Goal: Information Seeking & Learning: Check status

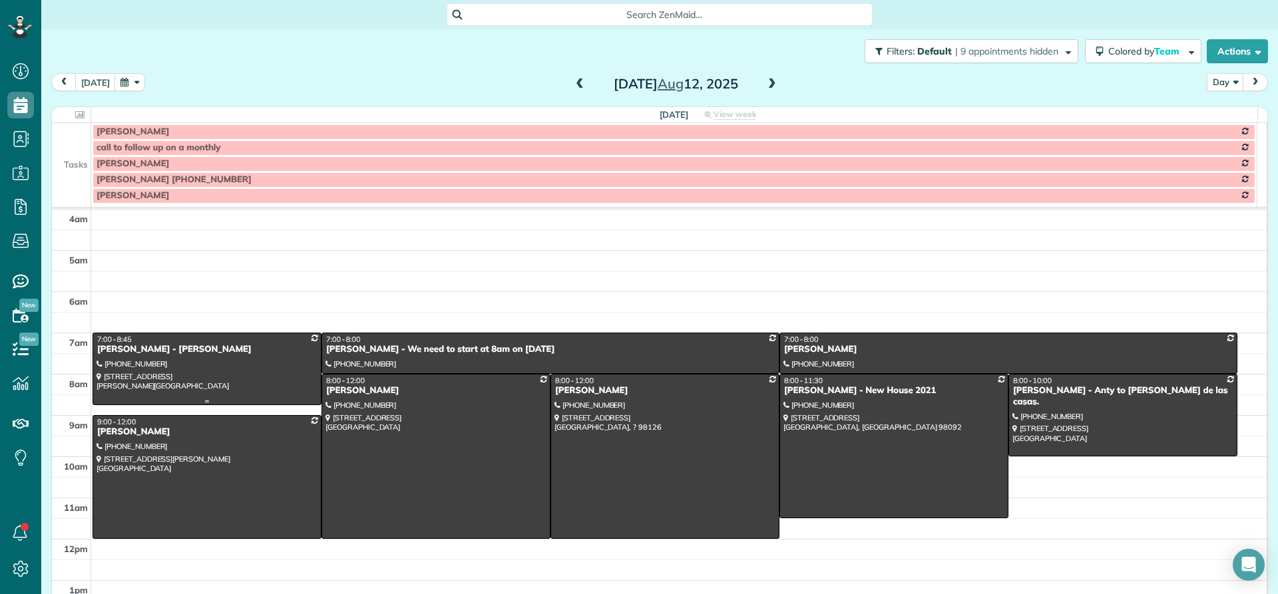
scroll to position [58, 0]
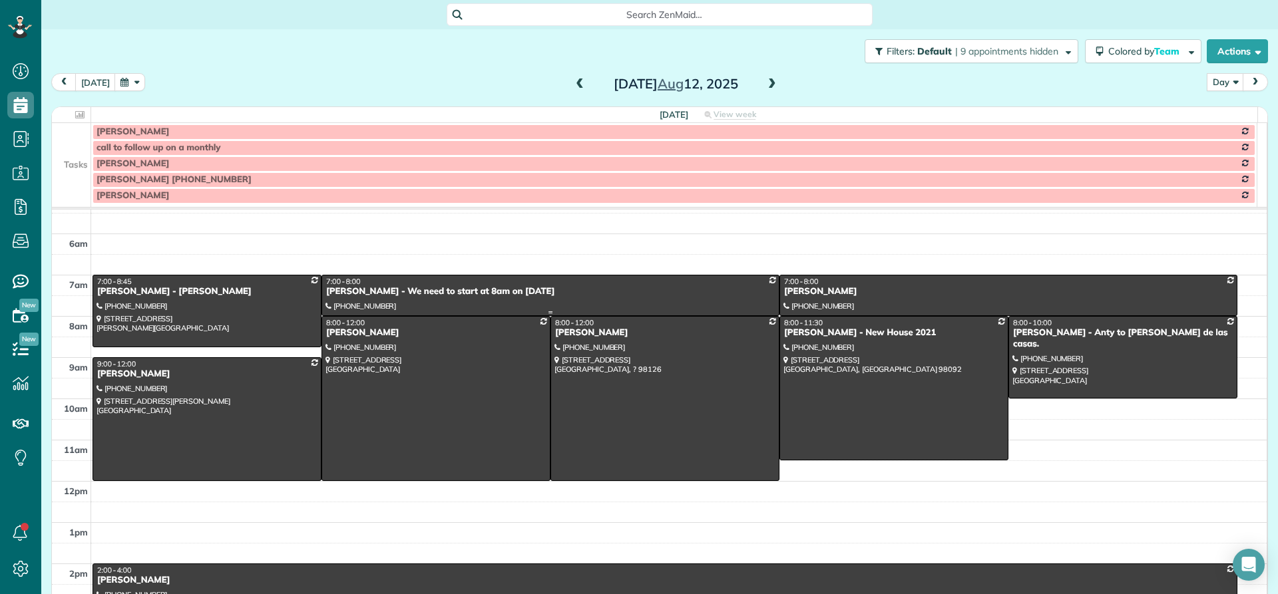
click at [329, 295] on div "[PERSON_NAME] - We need to start at 8am on [DATE]" at bounding box center [550, 291] width 450 height 11
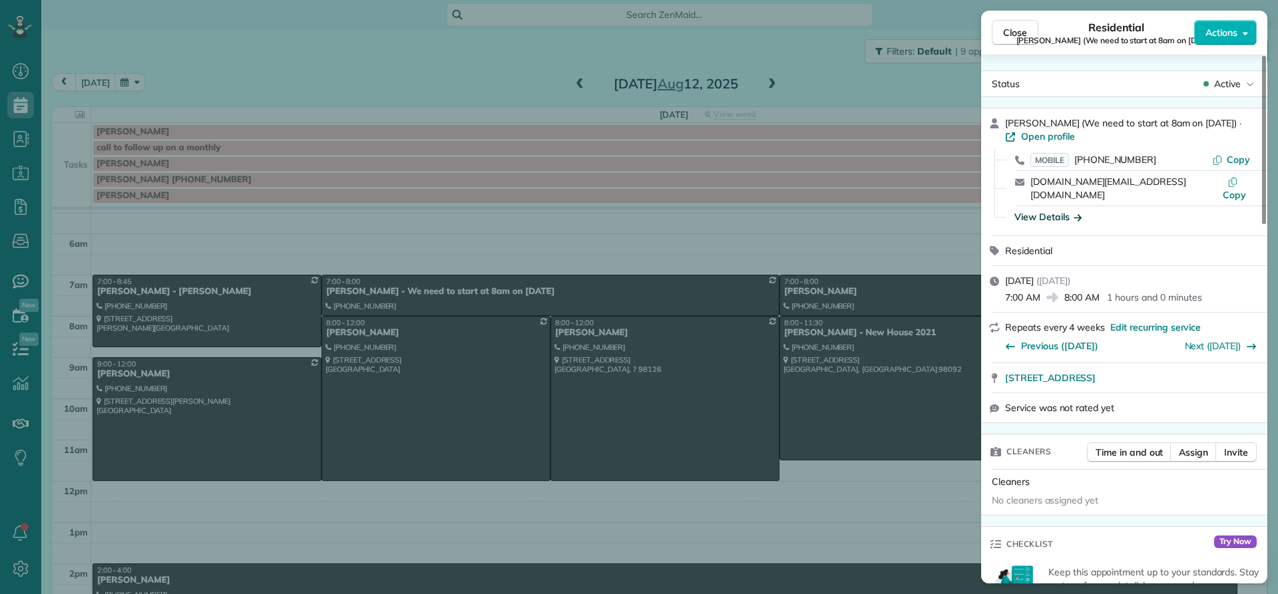
click at [1046, 210] on div "View Details" at bounding box center [1047, 216] width 67 height 13
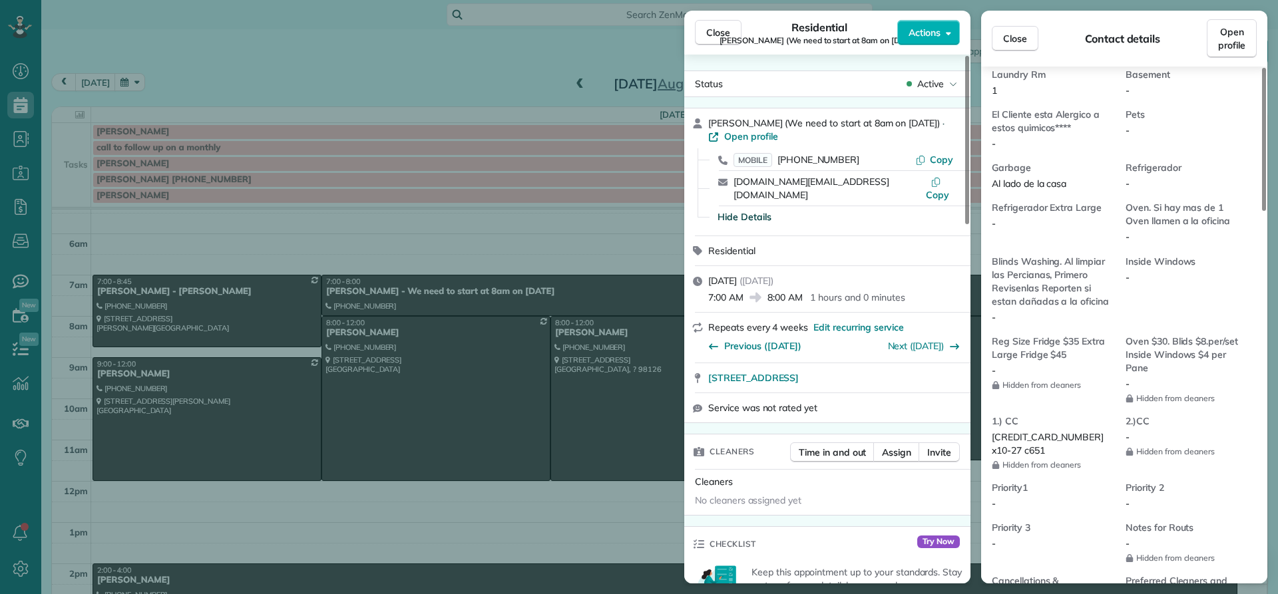
scroll to position [867, 0]
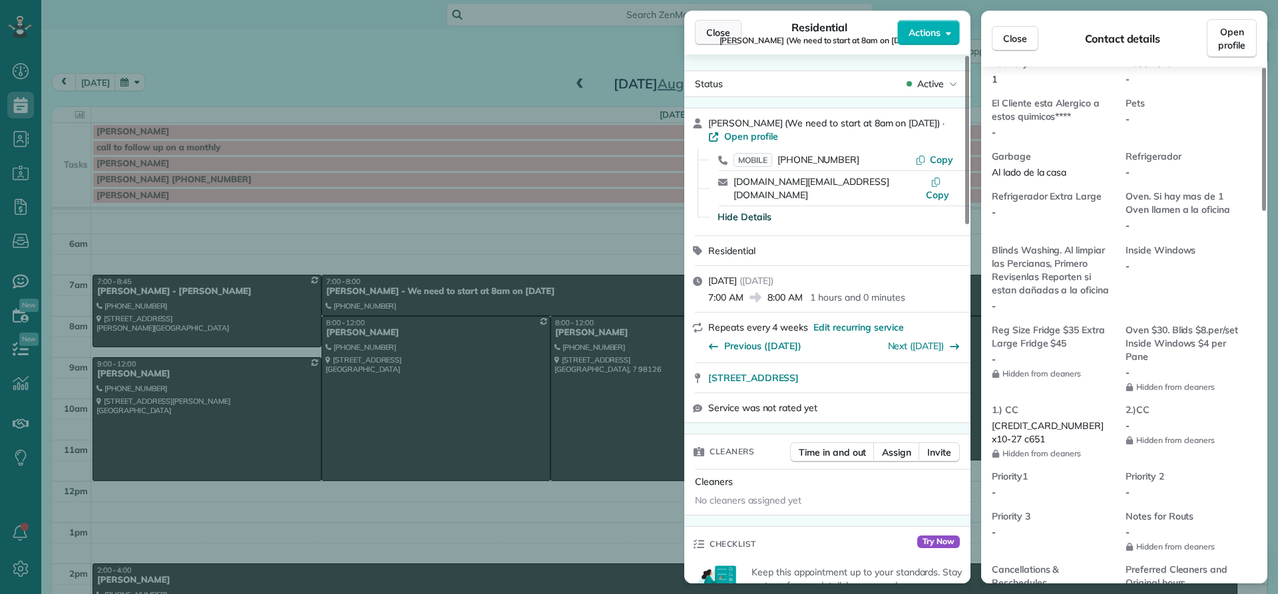
click at [726, 31] on span "Close" at bounding box center [718, 32] width 24 height 13
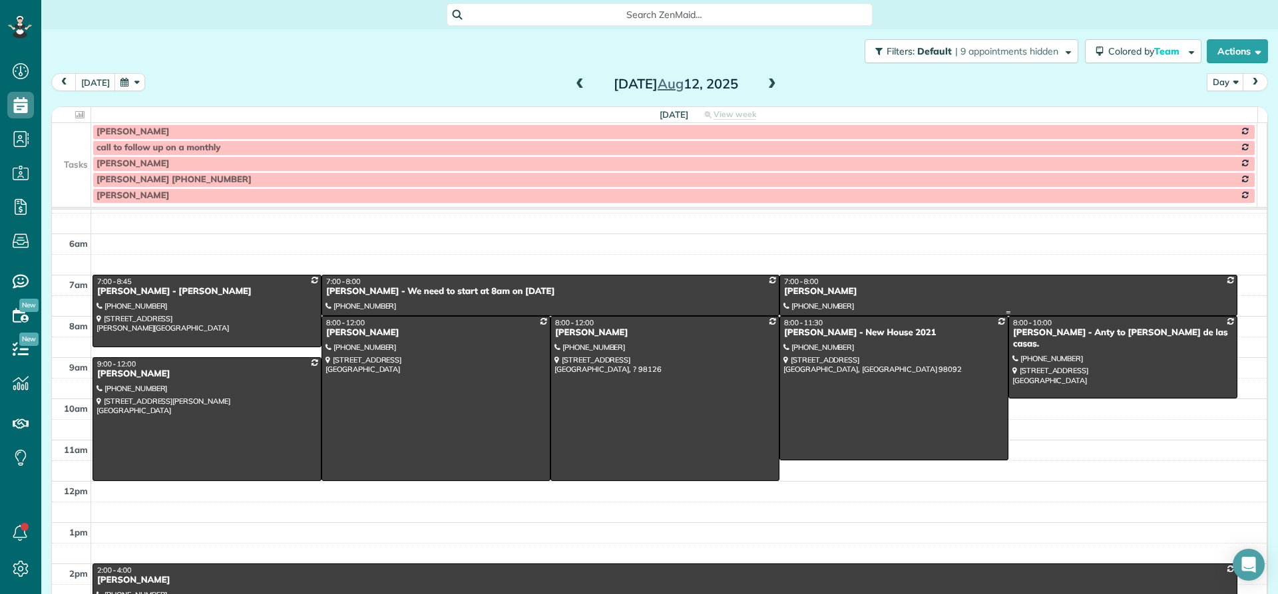
click at [817, 294] on div "[PERSON_NAME]" at bounding box center [1008, 291] width 450 height 11
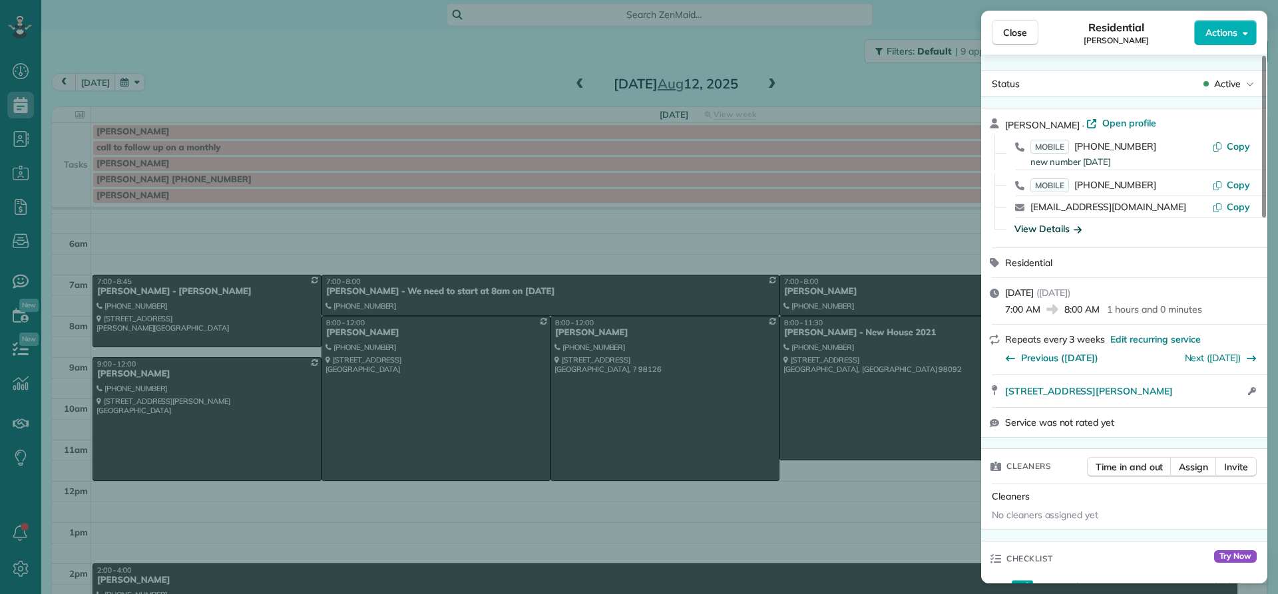
click at [1059, 232] on div "View Details" at bounding box center [1047, 228] width 67 height 13
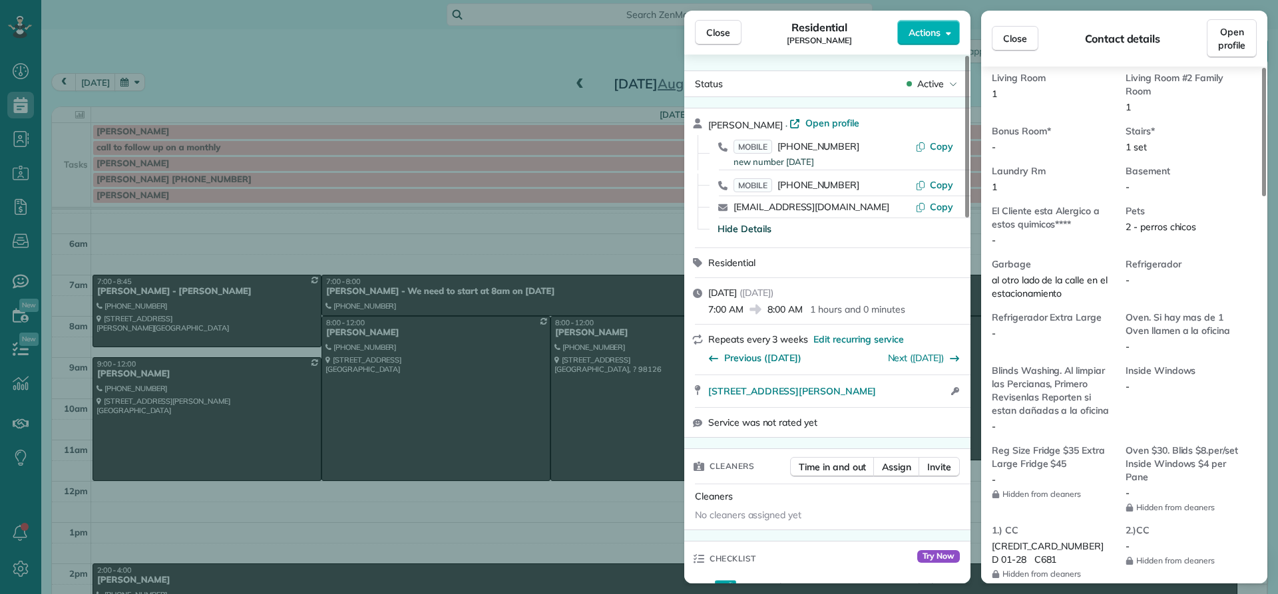
scroll to position [1003, 0]
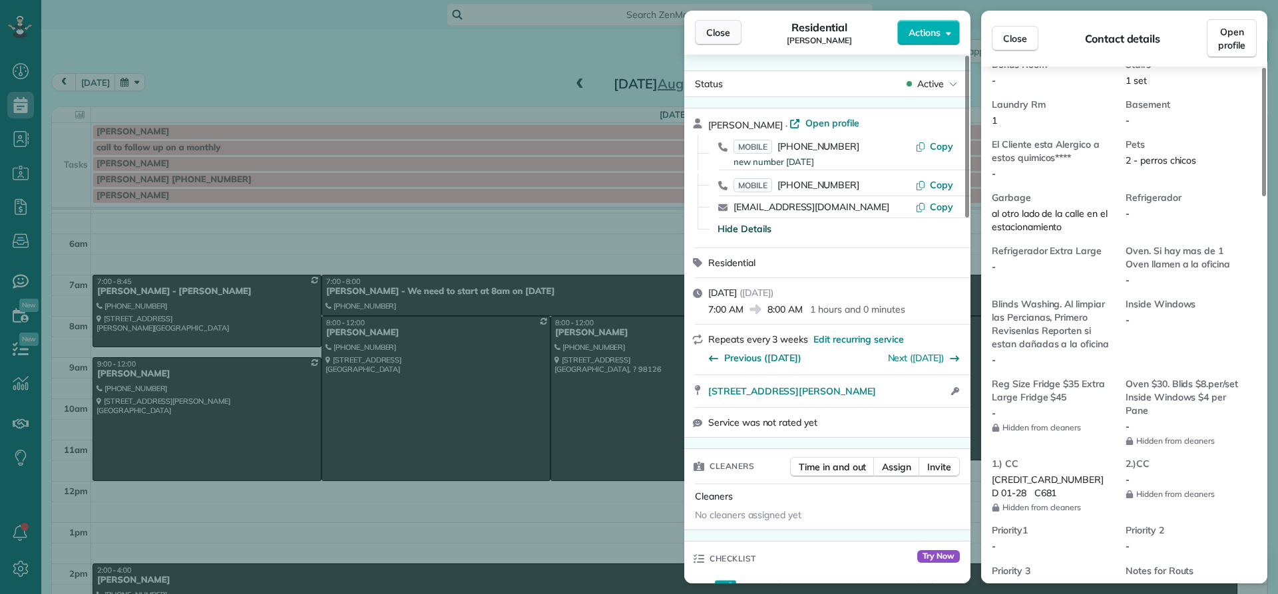
click at [725, 39] on span "Close" at bounding box center [718, 32] width 24 height 13
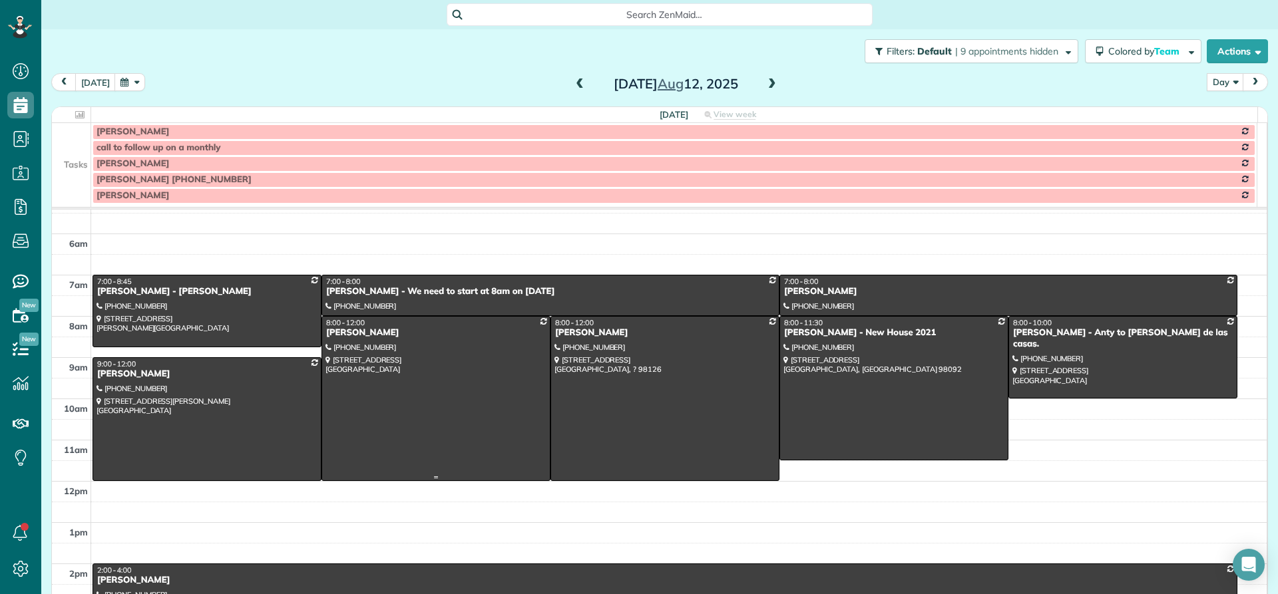
click at [356, 336] on div "[PERSON_NAME]" at bounding box center [435, 332] width 221 height 11
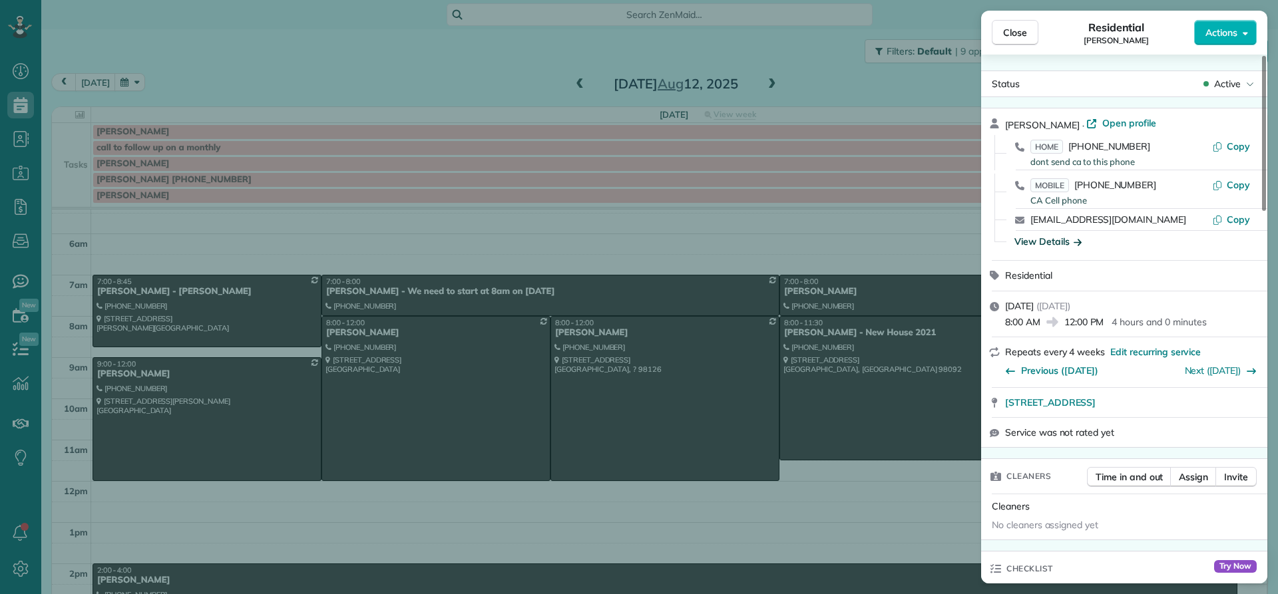
click at [1048, 245] on div "View Details" at bounding box center [1047, 241] width 67 height 13
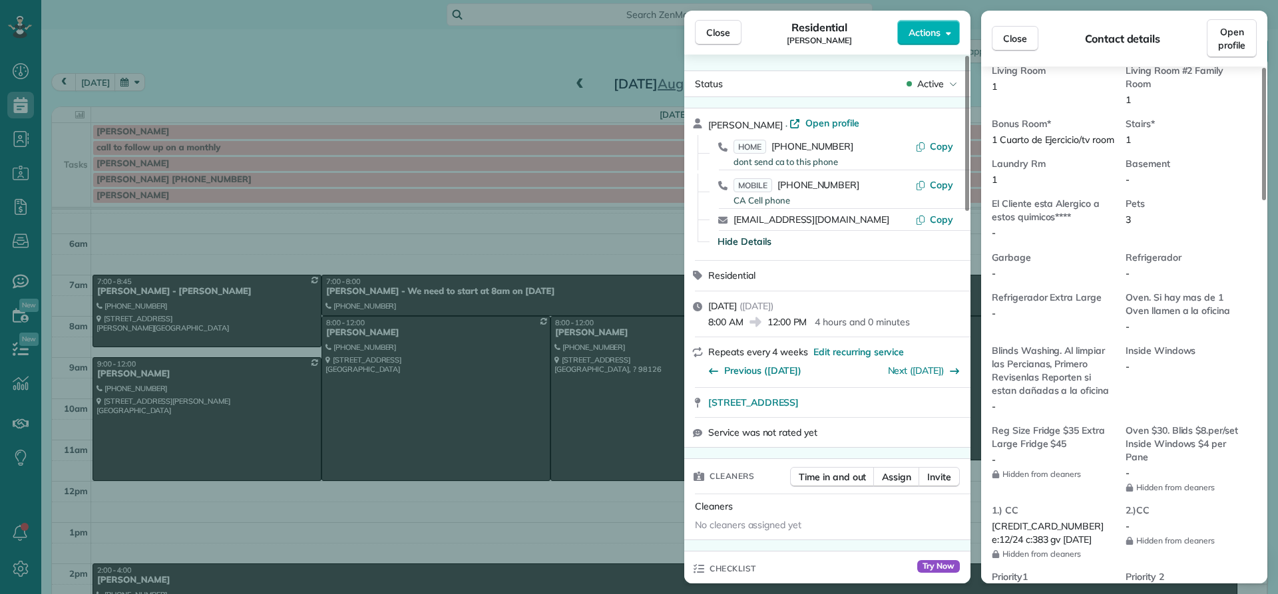
scroll to position [876, 0]
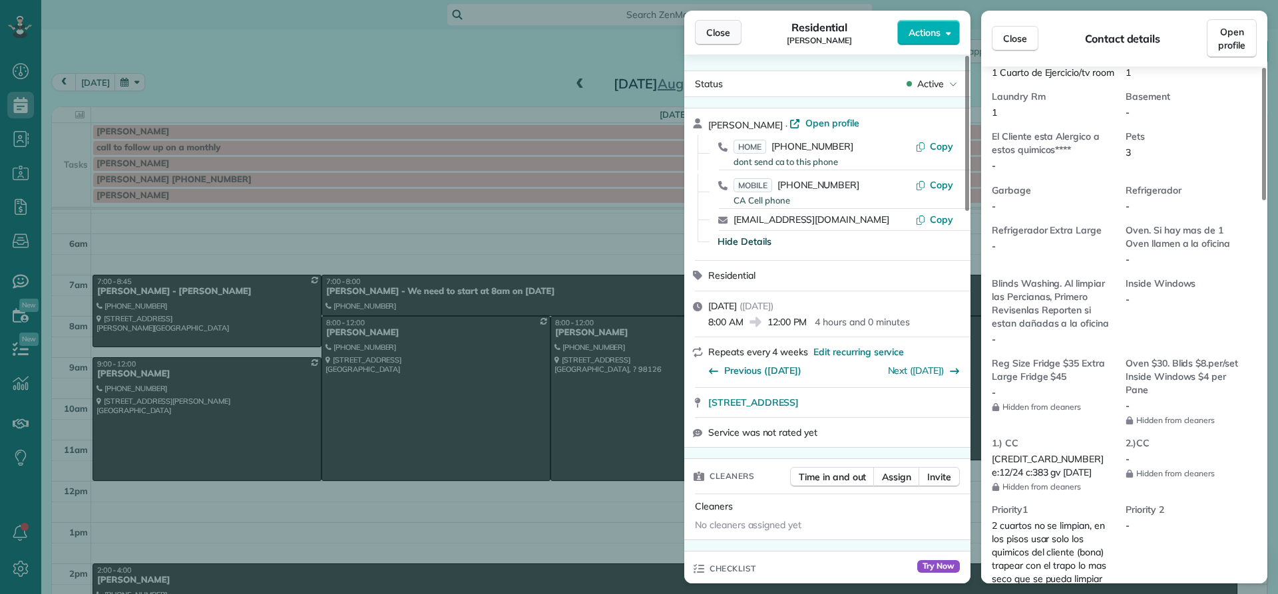
click at [710, 34] on span "Close" at bounding box center [718, 32] width 24 height 13
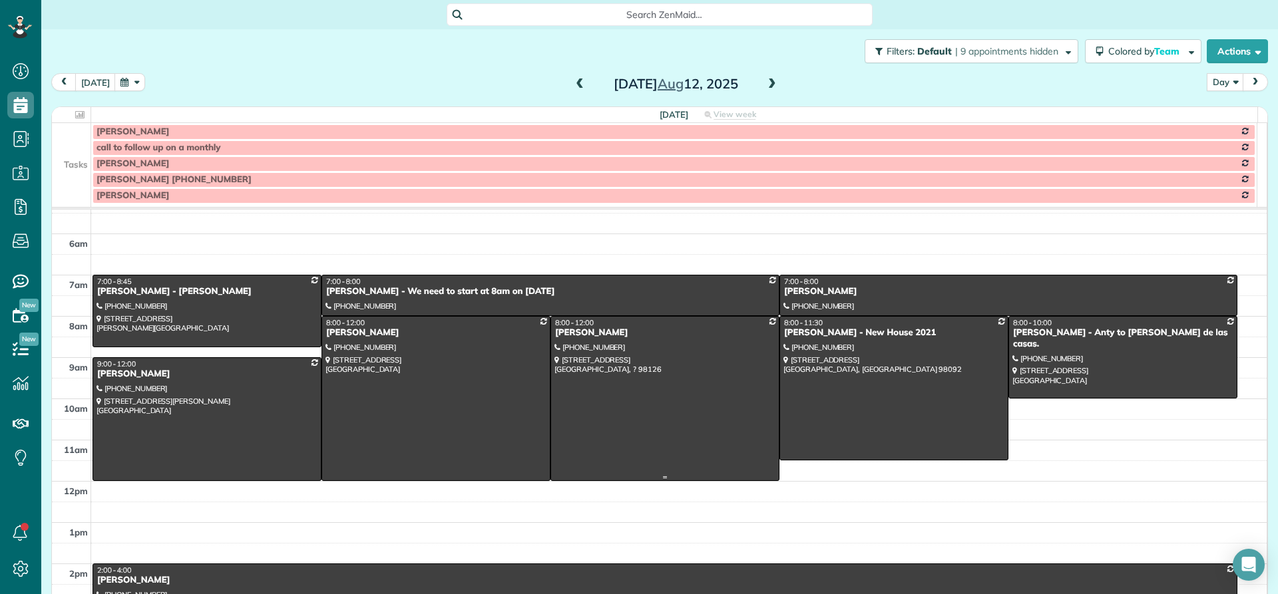
click at [555, 331] on div "[PERSON_NAME]" at bounding box center [664, 332] width 221 height 11
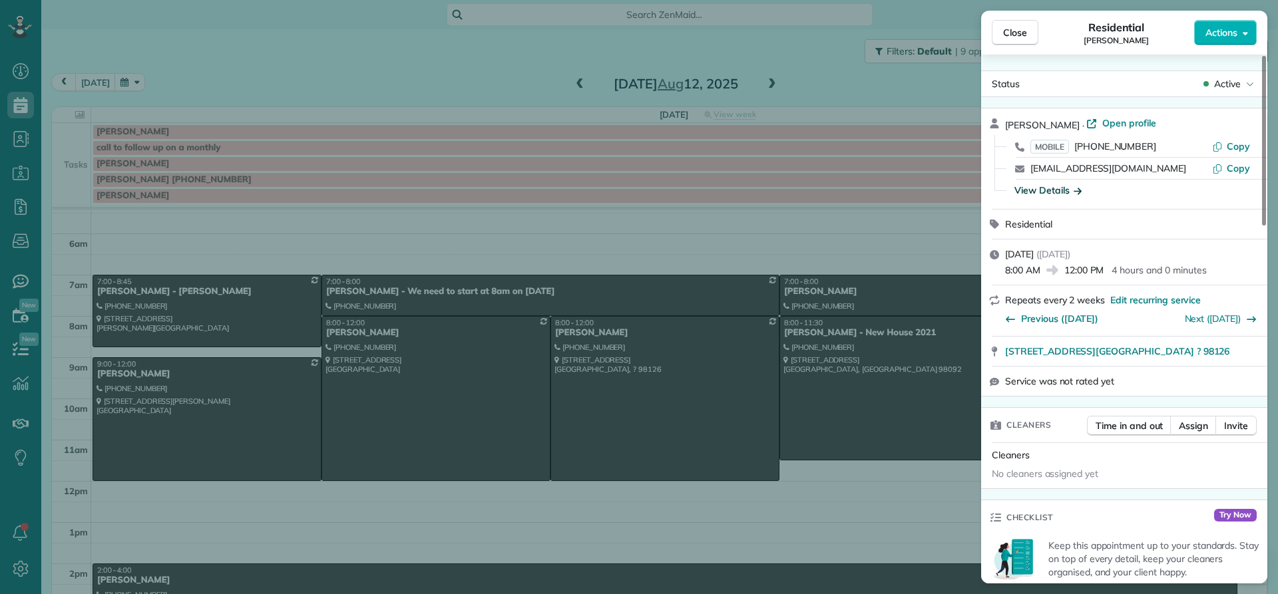
click at [1056, 188] on div "View Details" at bounding box center [1047, 190] width 67 height 13
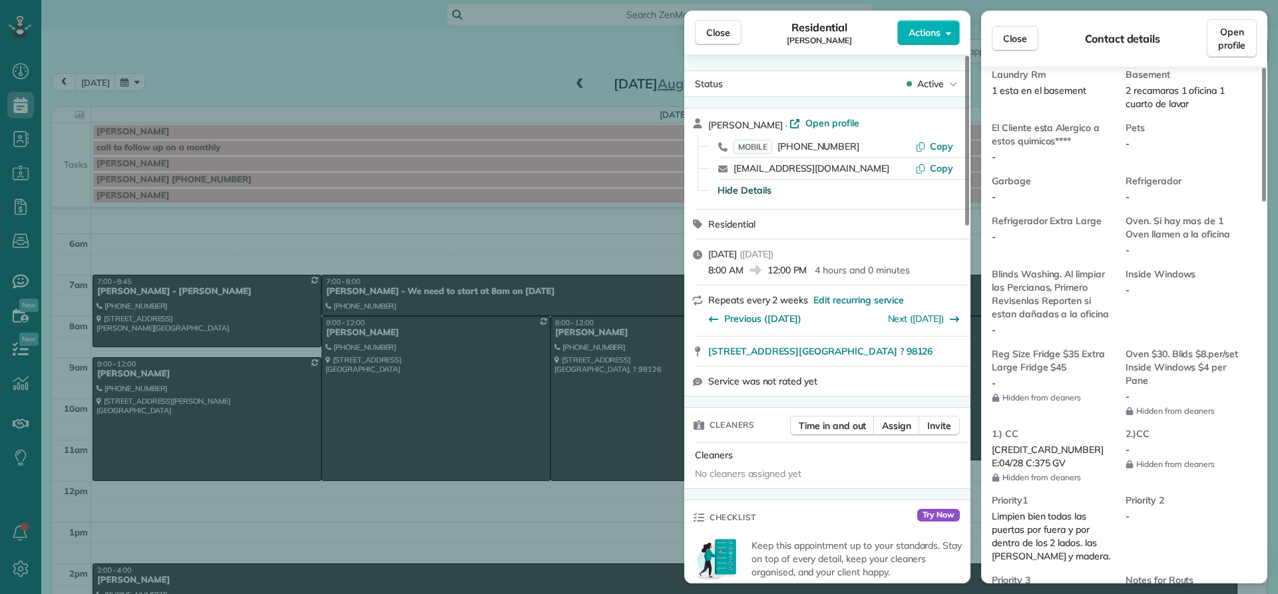
scroll to position [1007, 0]
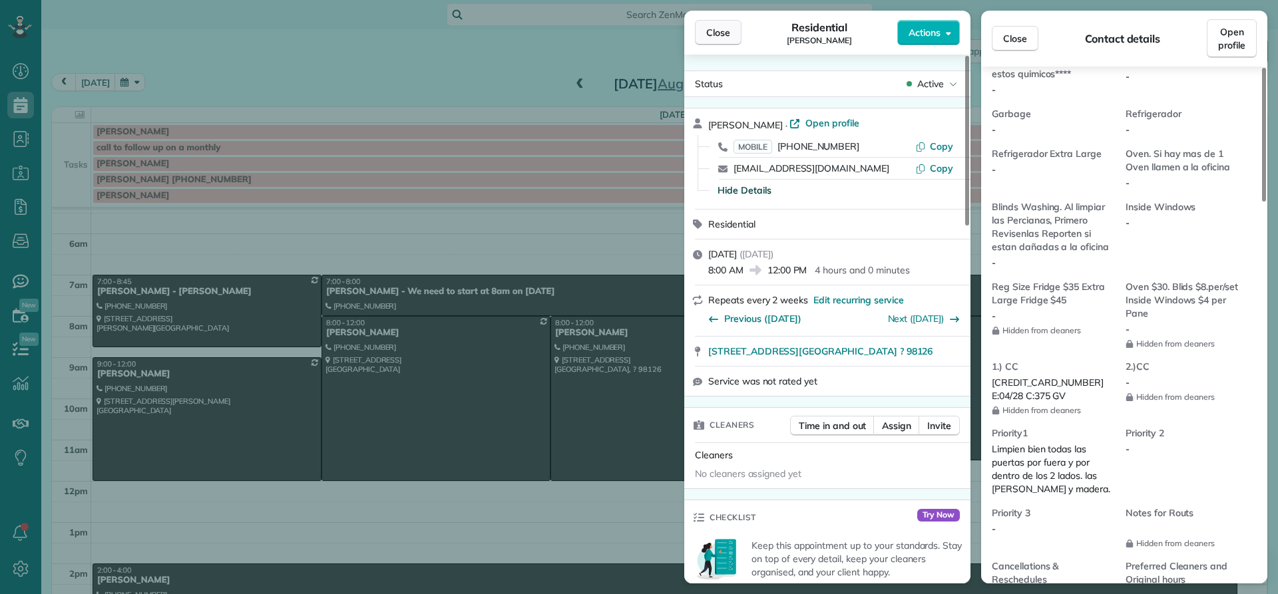
click at [722, 35] on span "Close" at bounding box center [718, 32] width 24 height 13
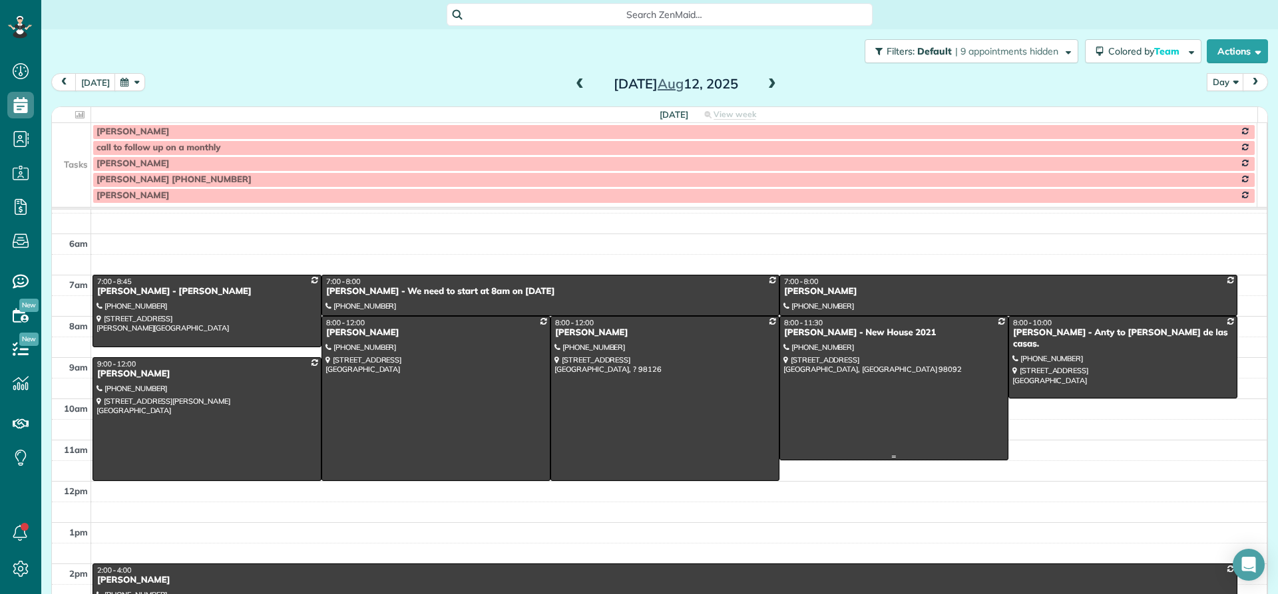
click at [820, 337] on div "[PERSON_NAME] - New House 2021" at bounding box center [893, 332] width 221 height 11
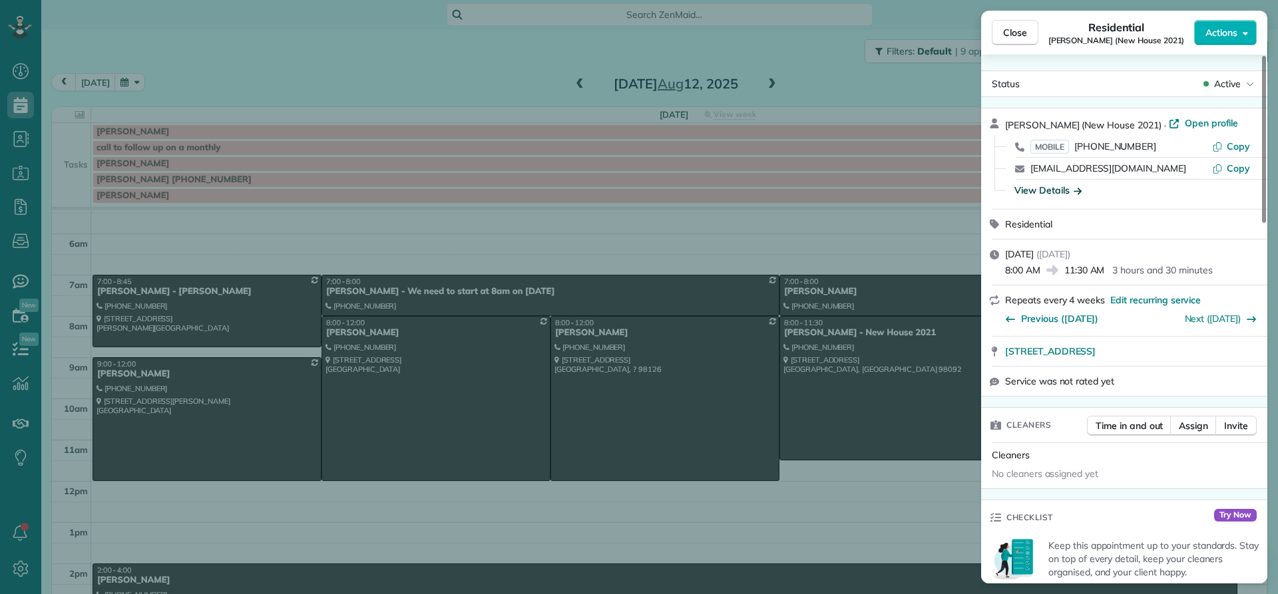
click at [1041, 192] on div "View Details" at bounding box center [1047, 190] width 67 height 13
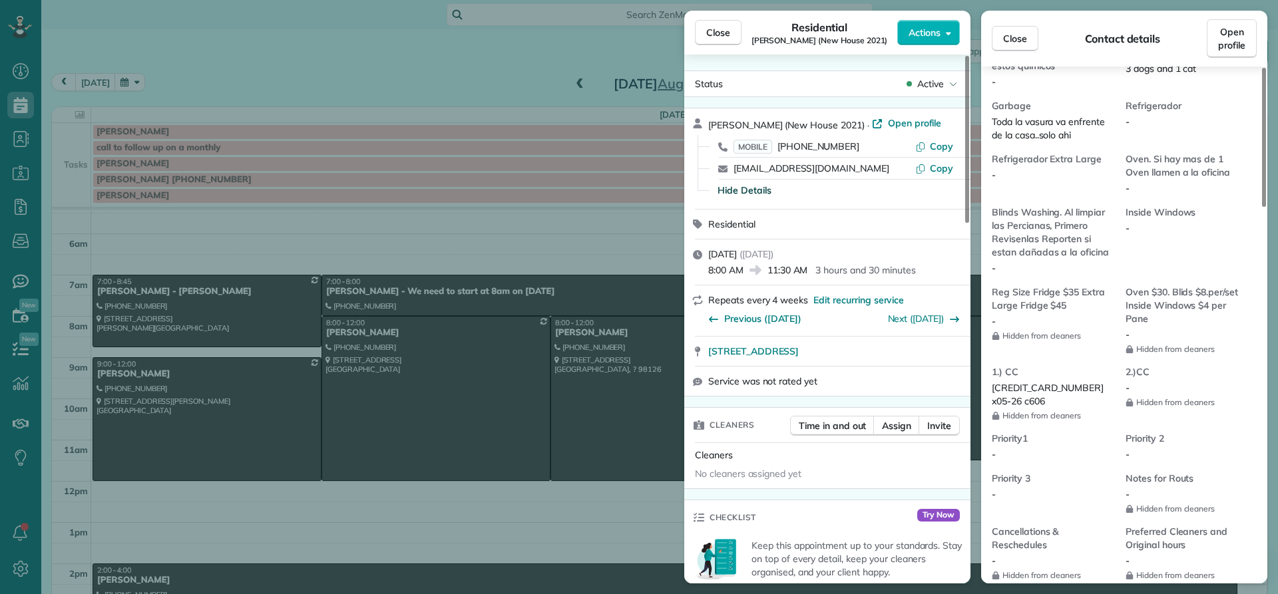
scroll to position [998, 0]
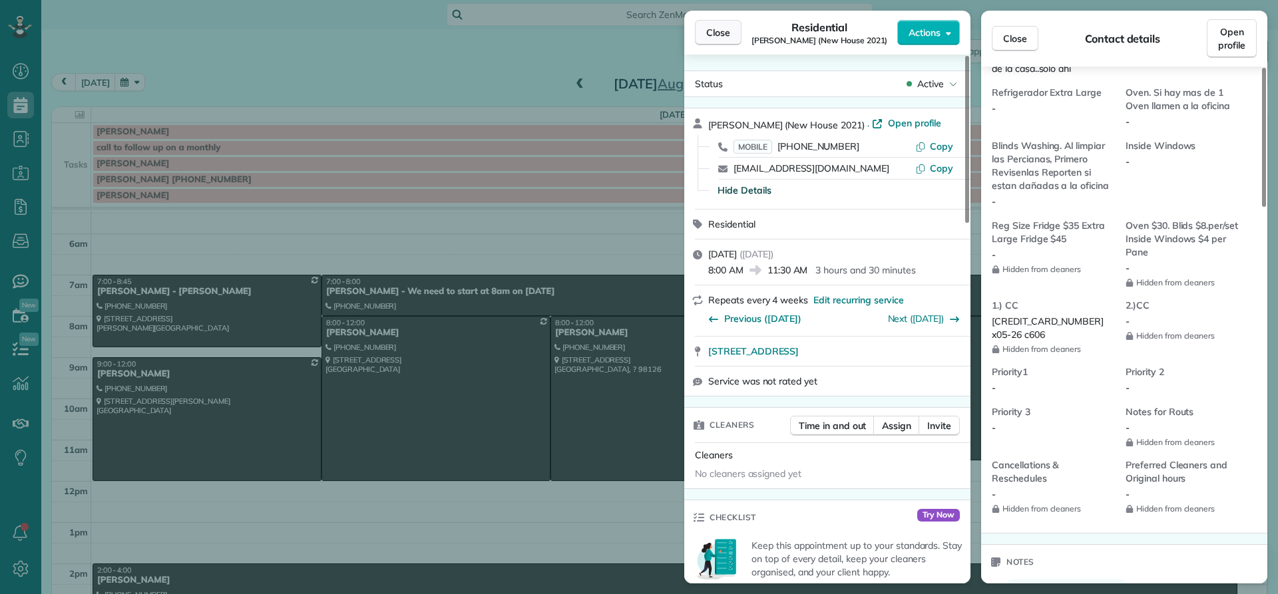
click at [716, 35] on span "Close" at bounding box center [718, 32] width 24 height 13
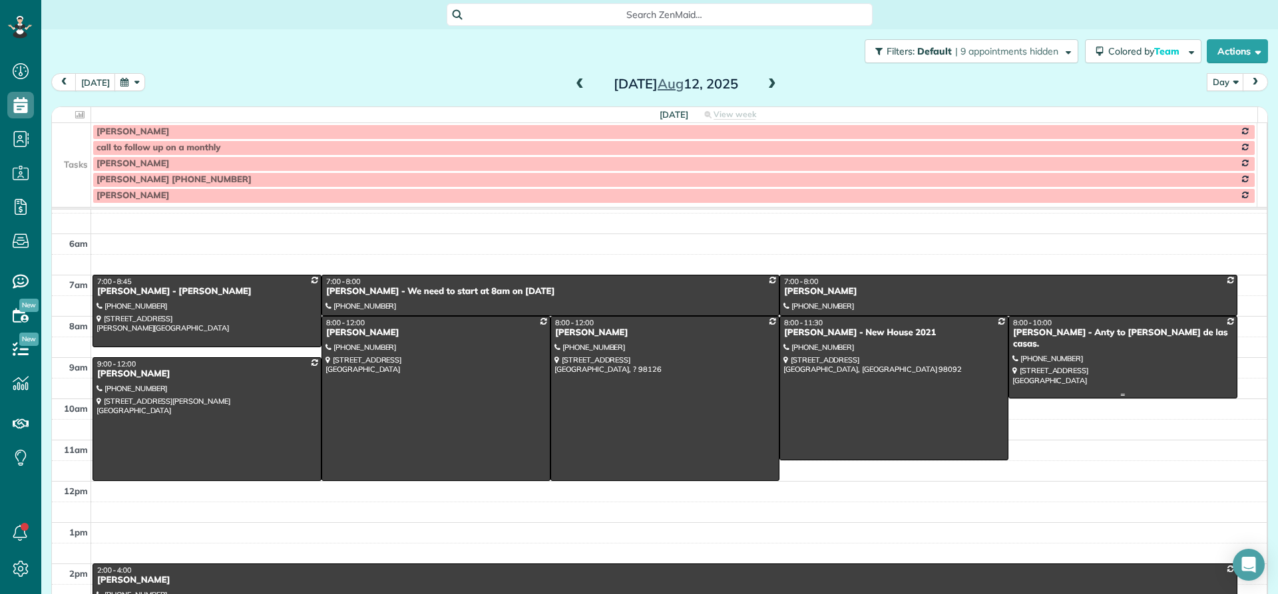
click at [1012, 333] on div "[PERSON_NAME] - Anty to [PERSON_NAME] de las casas." at bounding box center [1122, 338] width 221 height 23
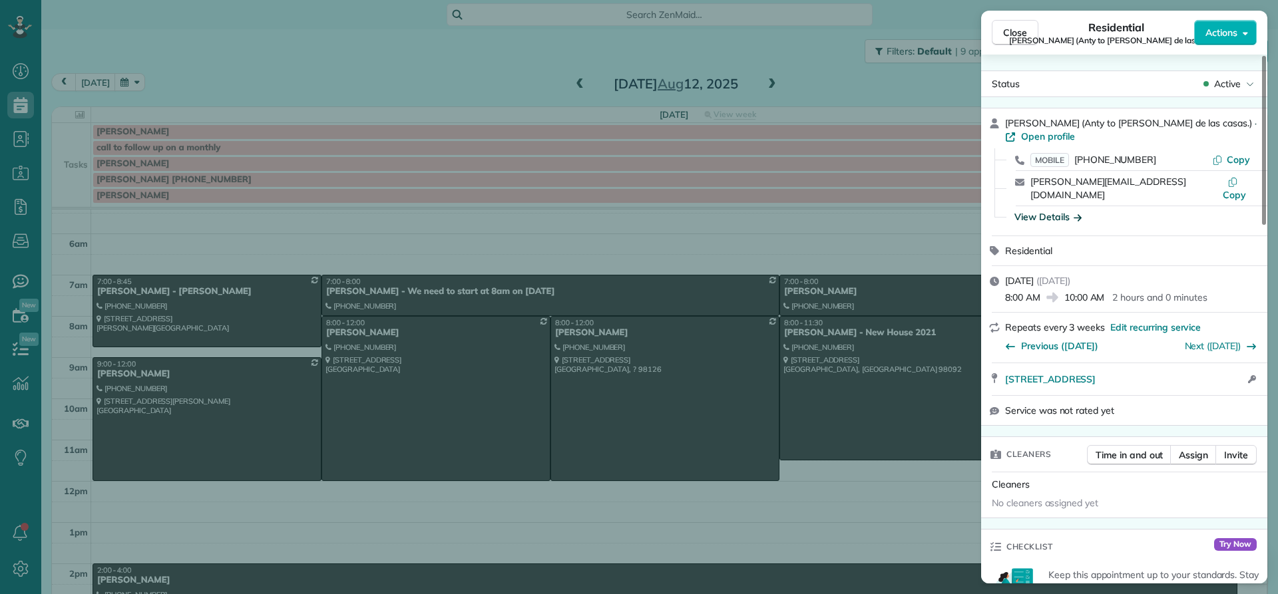
click at [1048, 210] on div "View Details" at bounding box center [1047, 216] width 67 height 13
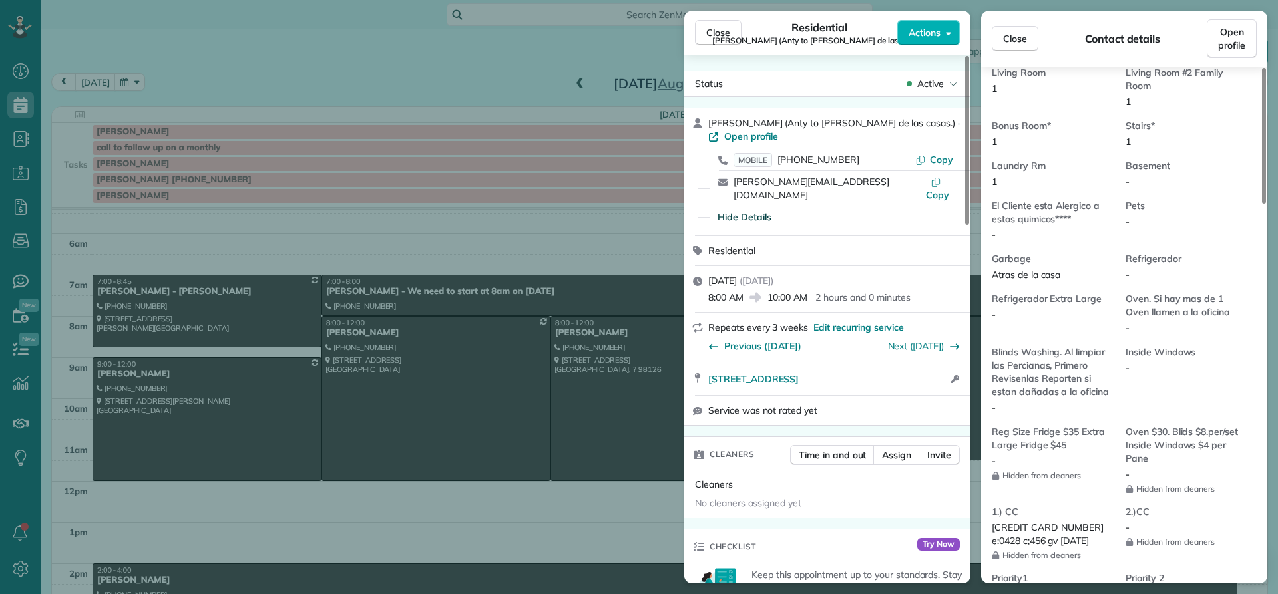
scroll to position [939, 0]
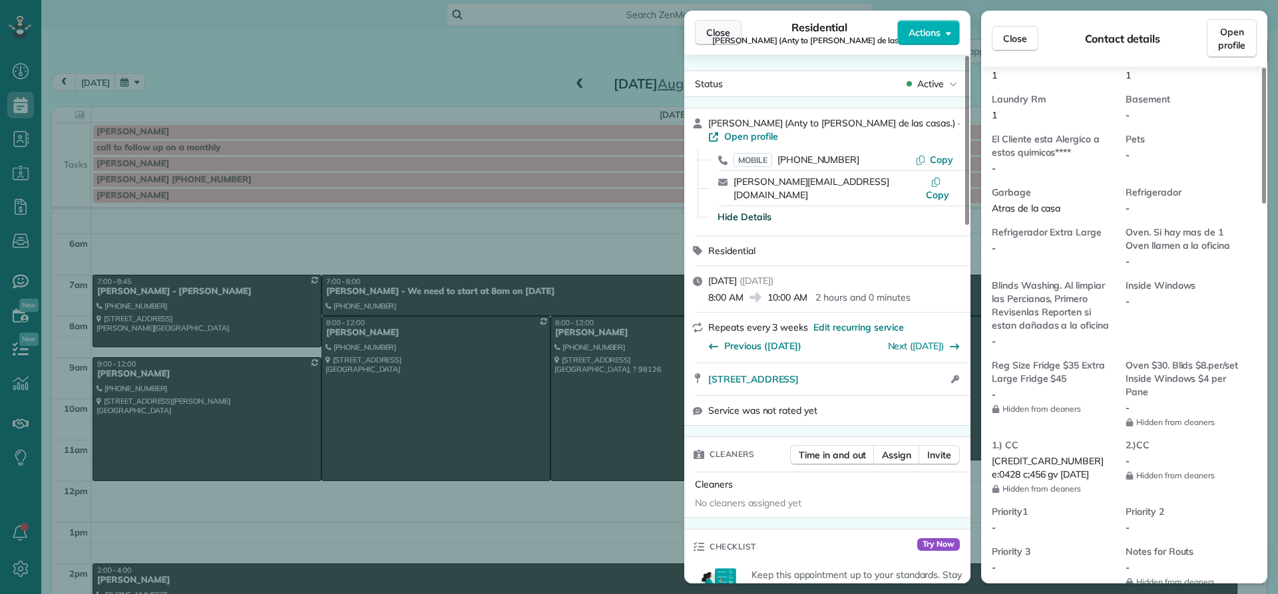
click at [714, 35] on span "Close" at bounding box center [718, 32] width 24 height 13
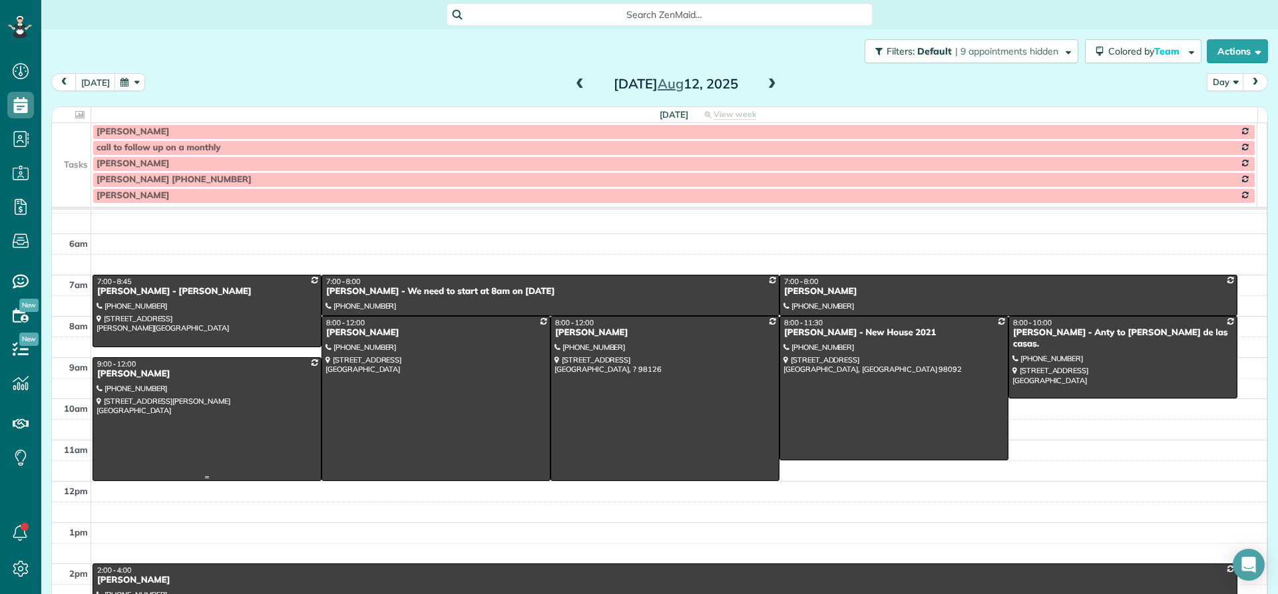
click at [110, 373] on div "[PERSON_NAME]" at bounding box center [207, 374] width 221 height 11
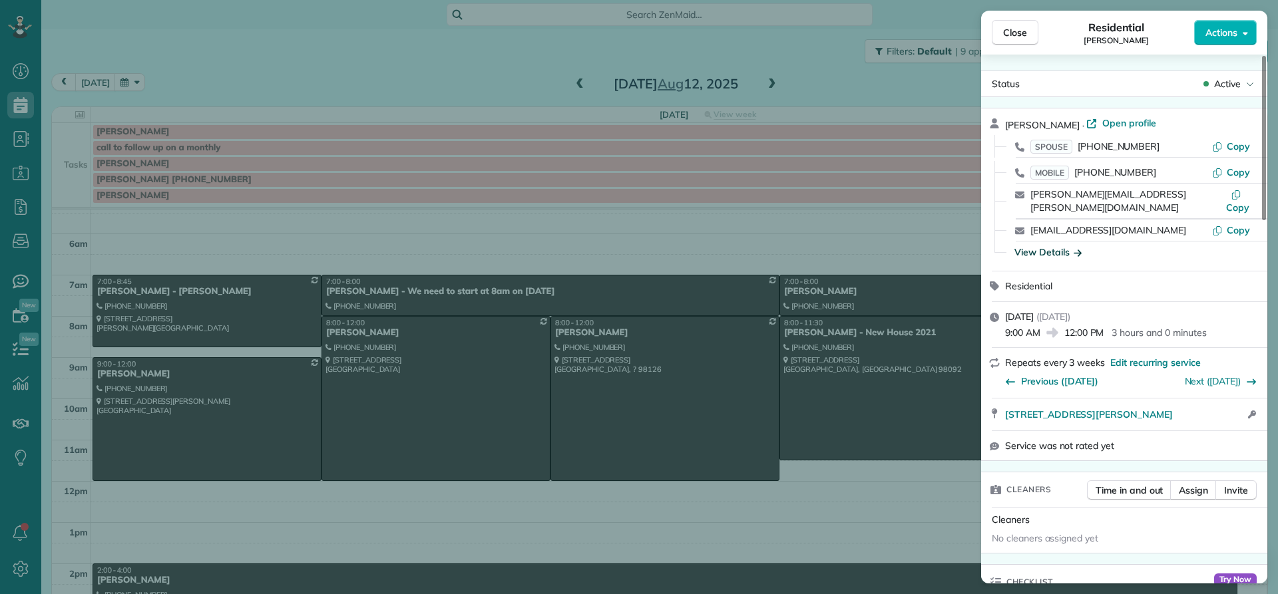
click at [1048, 246] on div "View Details" at bounding box center [1047, 252] width 67 height 13
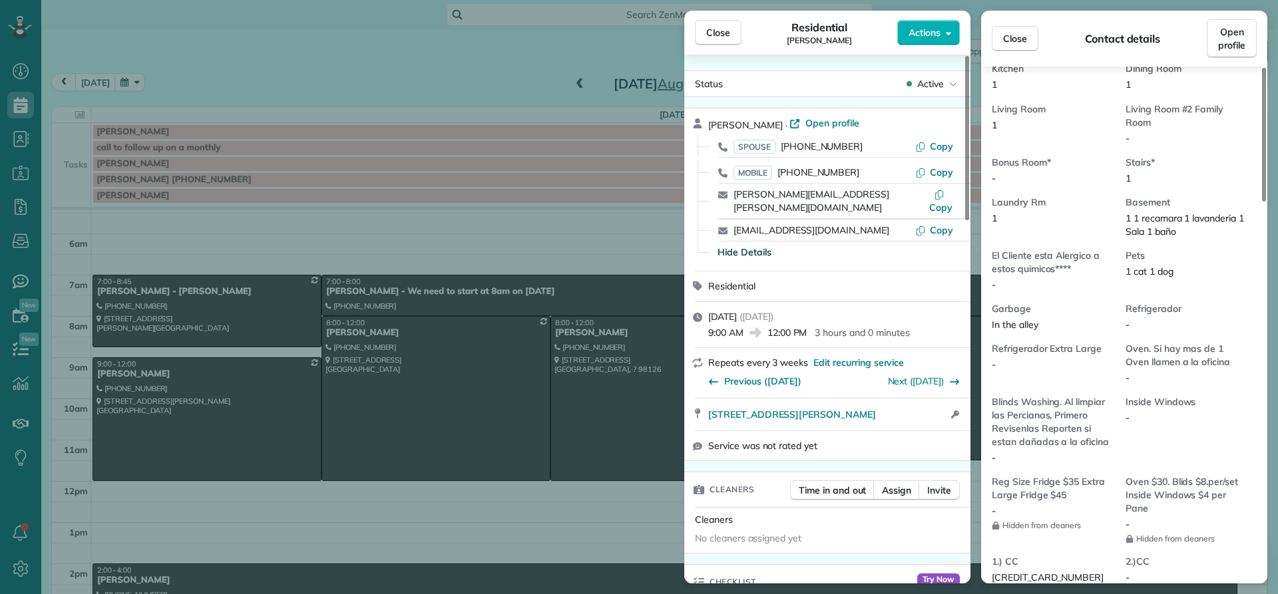
scroll to position [938, 0]
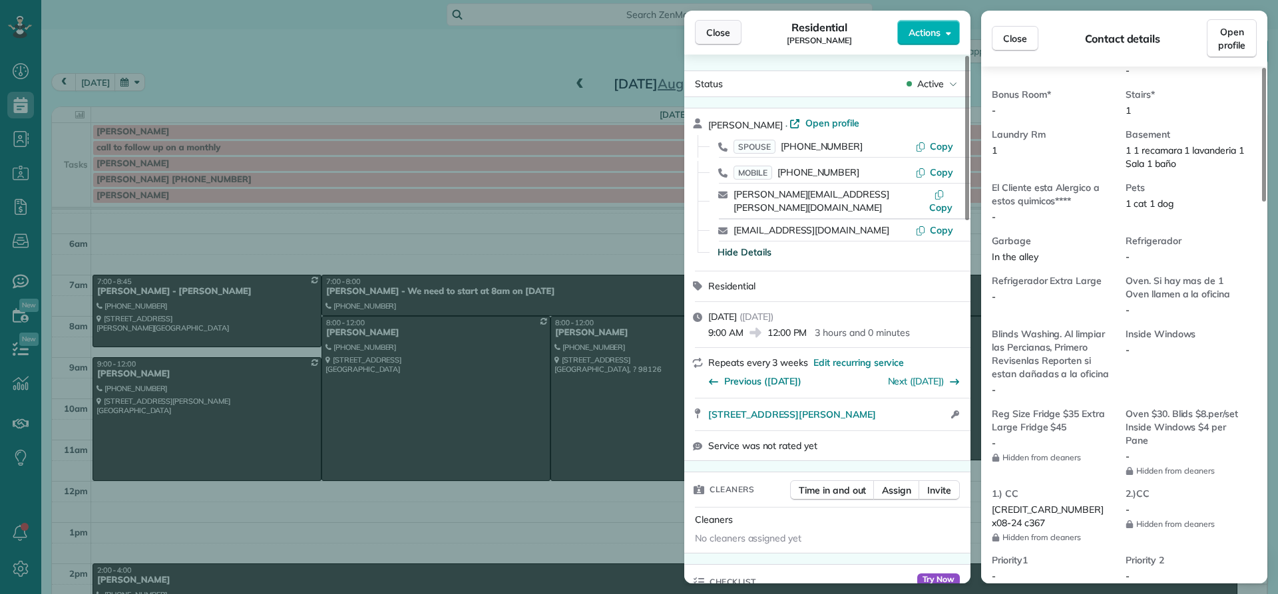
click at [720, 33] on span "Close" at bounding box center [718, 32] width 24 height 13
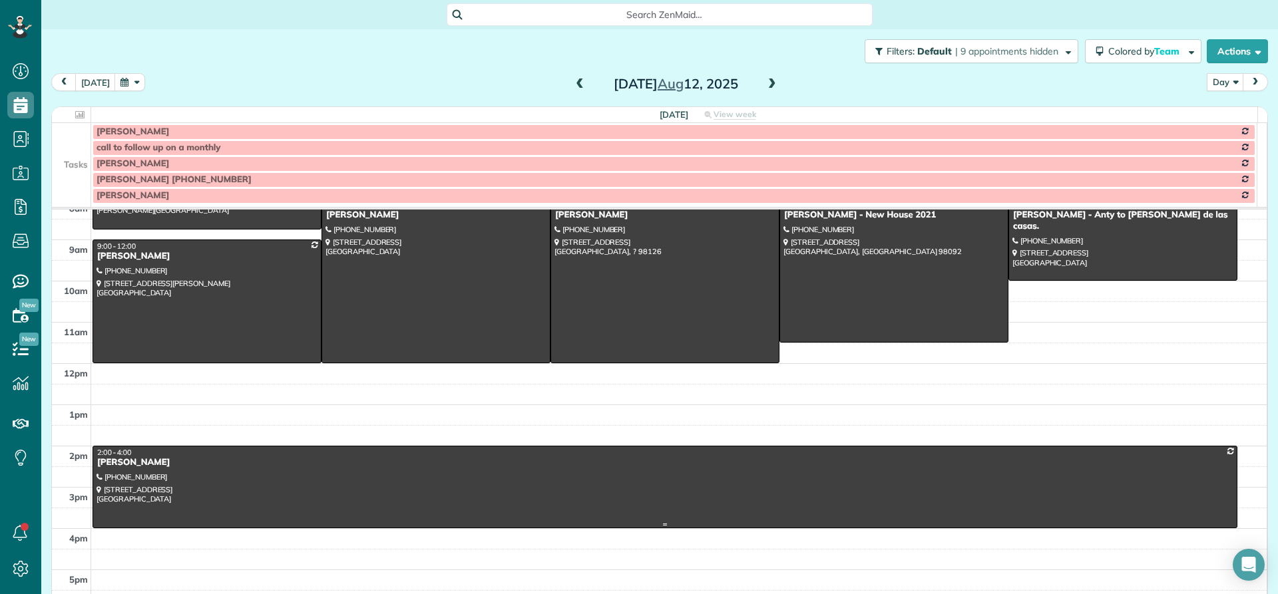
scroll to position [191, 0]
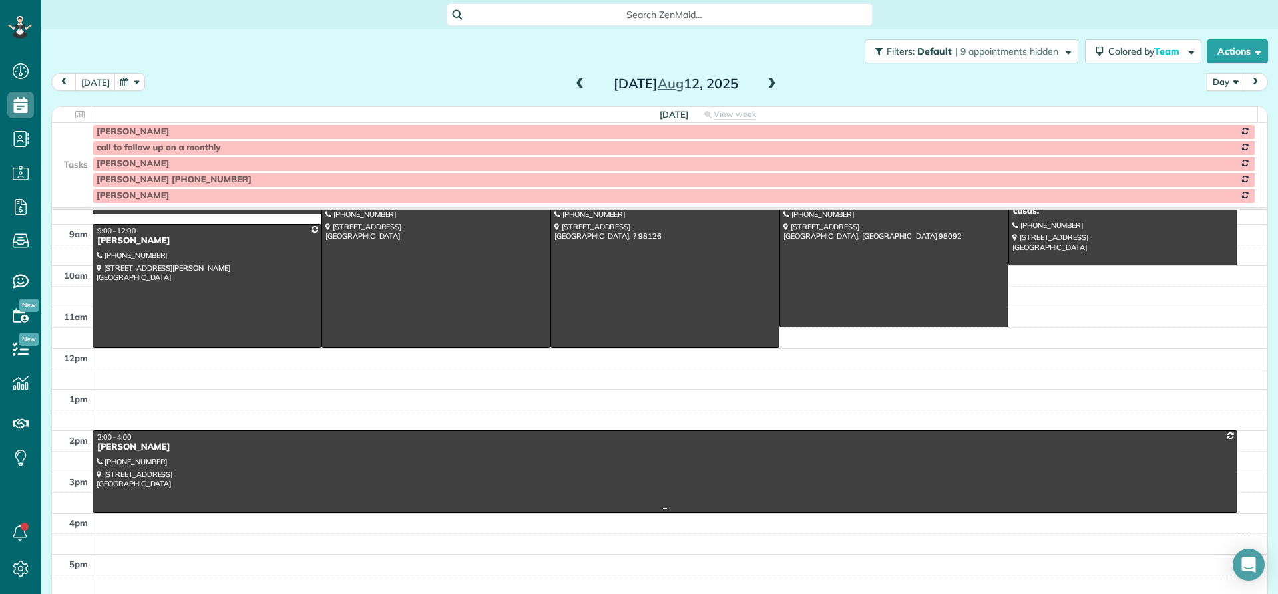
click at [115, 454] on div at bounding box center [665, 471] width 1144 height 81
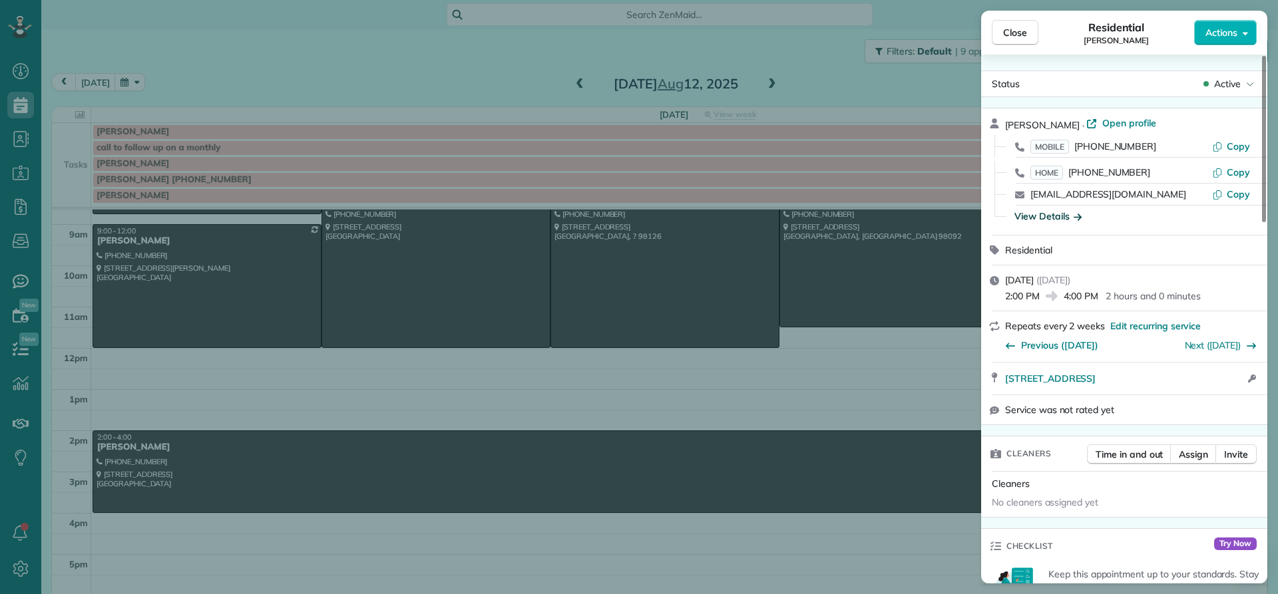
click at [1045, 216] on div "View Details" at bounding box center [1047, 216] width 67 height 13
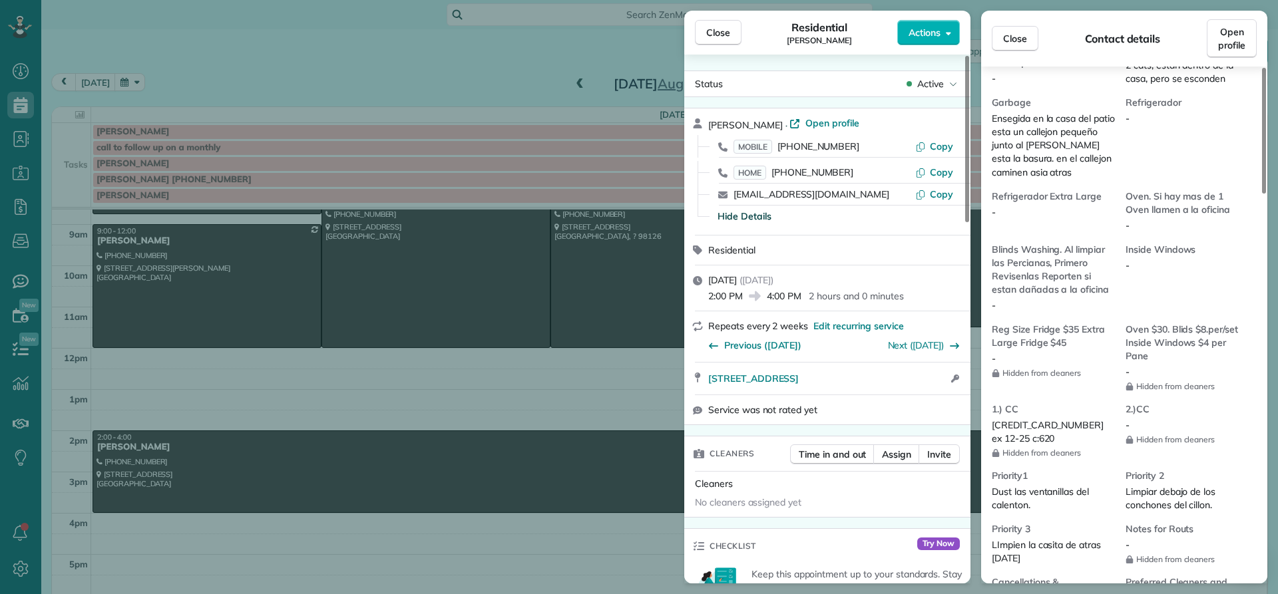
scroll to position [1140, 0]
click at [710, 33] on span "Close" at bounding box center [718, 32] width 24 height 13
